Goal: Information Seeking & Learning: Learn about a topic

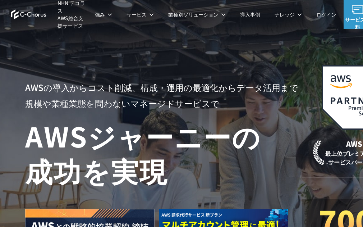
click at [64, 133] on link "中堅中小企業向け AWS導入支援" at bounding box center [49, 136] width 72 height 7
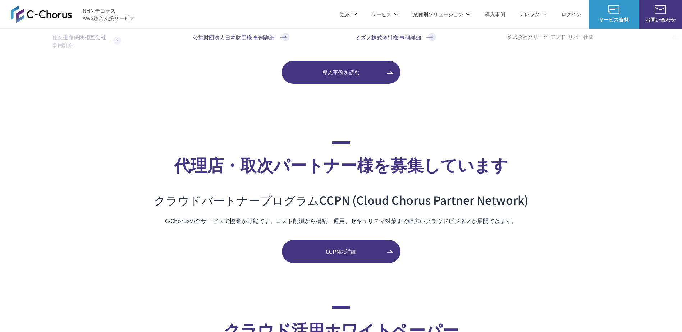
scroll to position [3104, 0]
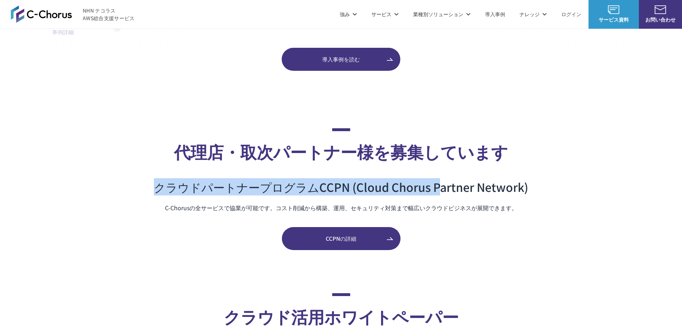
drag, startPoint x: 148, startPoint y: 190, endPoint x: 438, endPoint y: 185, distance: 289.4
click at [438, 185] on section "代理店・取次パートナー様を募集しています クラウドパートナープログラム CCPN (Cloud Chorus Partner Network) C-Choru…" at bounding box center [341, 189] width 682 height 122
click at [325, 238] on span "CCPNの詳細" at bounding box center [341, 239] width 119 height 8
